Goal: Information Seeking & Learning: Learn about a topic

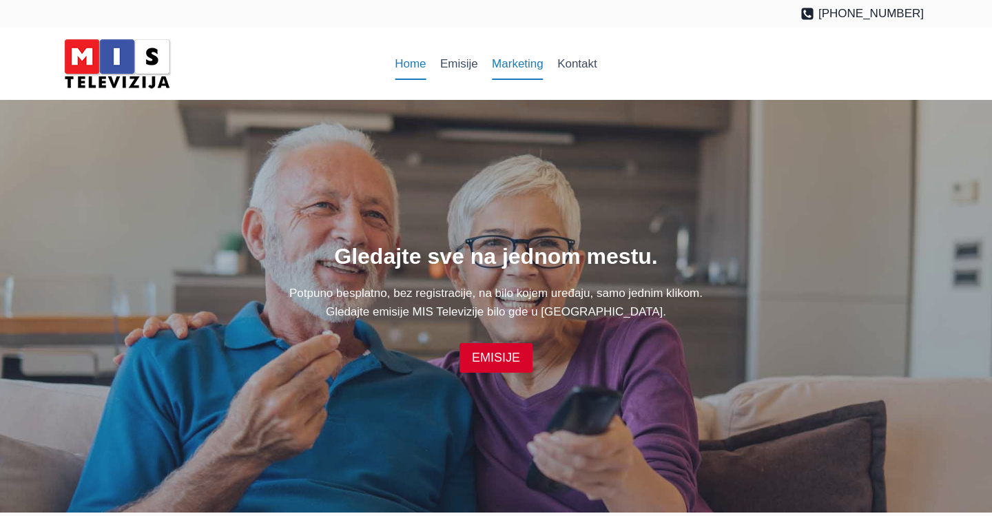
click at [507, 64] on link "Marketing" at bounding box center [517, 64] width 65 height 33
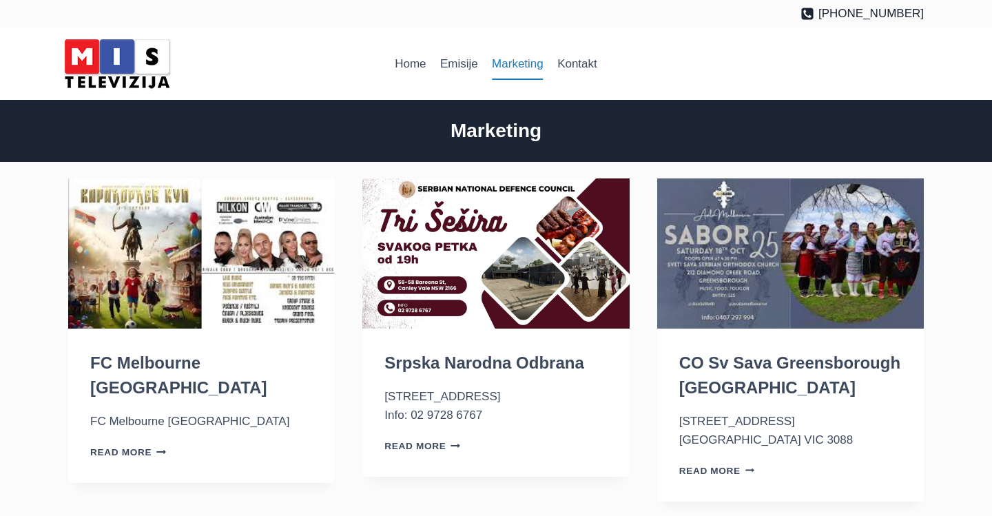
click at [113, 236] on img "FC Melbourne Srbija" at bounding box center [201, 253] width 267 height 150
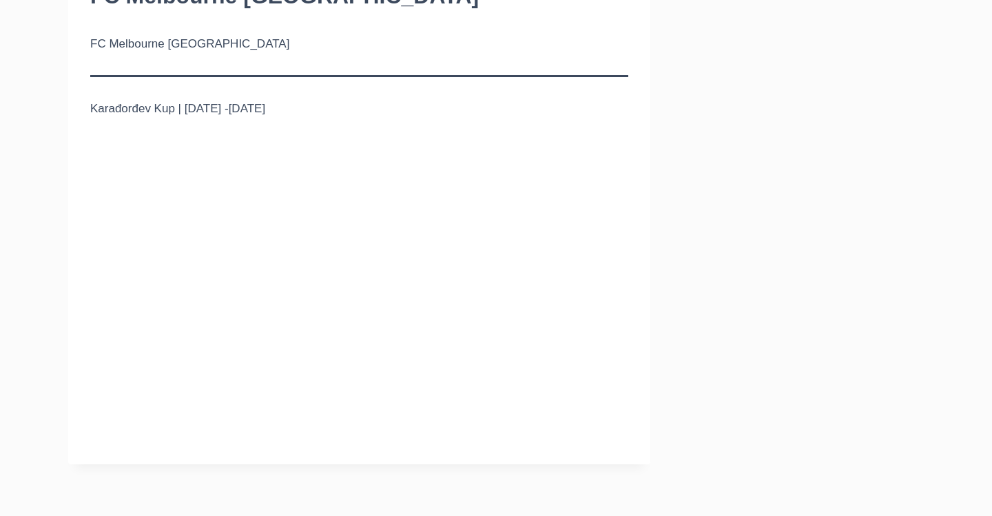
scroll to position [199, 0]
